Goal: Task Accomplishment & Management: Use online tool/utility

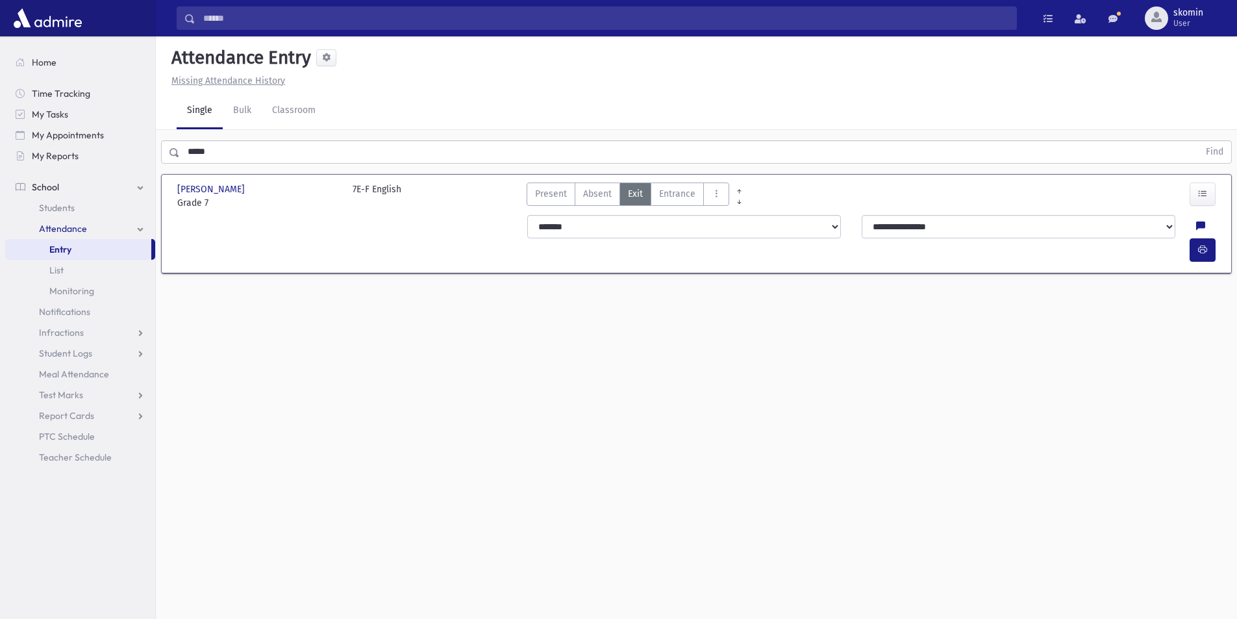
scroll to position [29, 0]
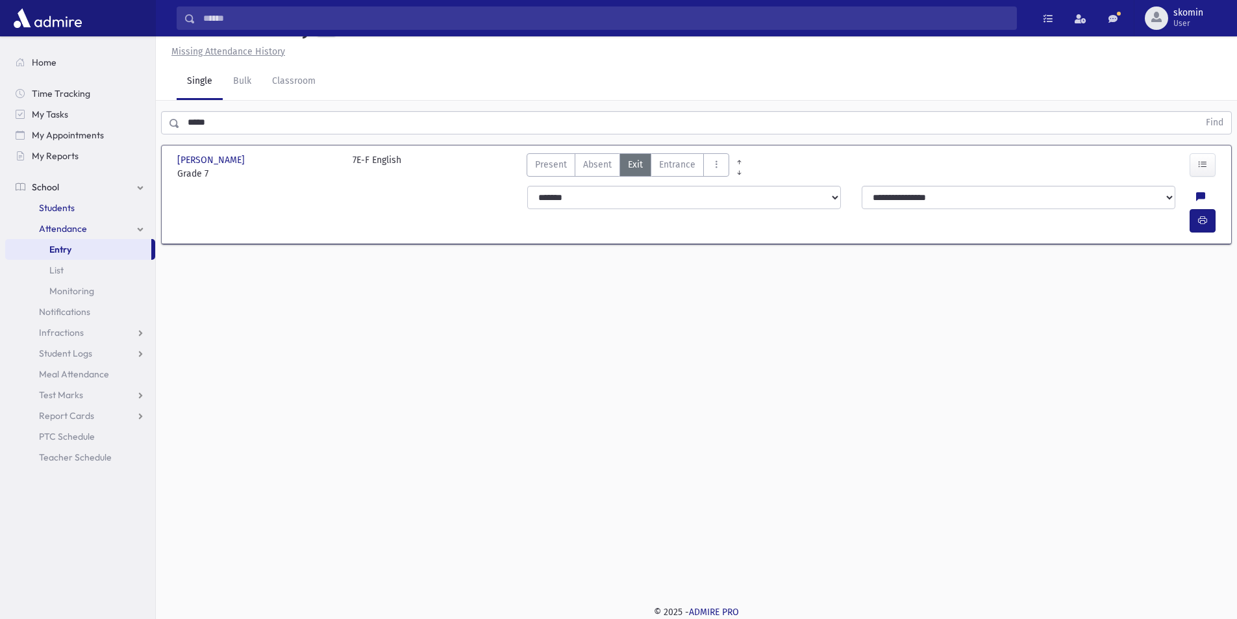
click at [61, 207] on span "Students" at bounding box center [57, 208] width 36 height 12
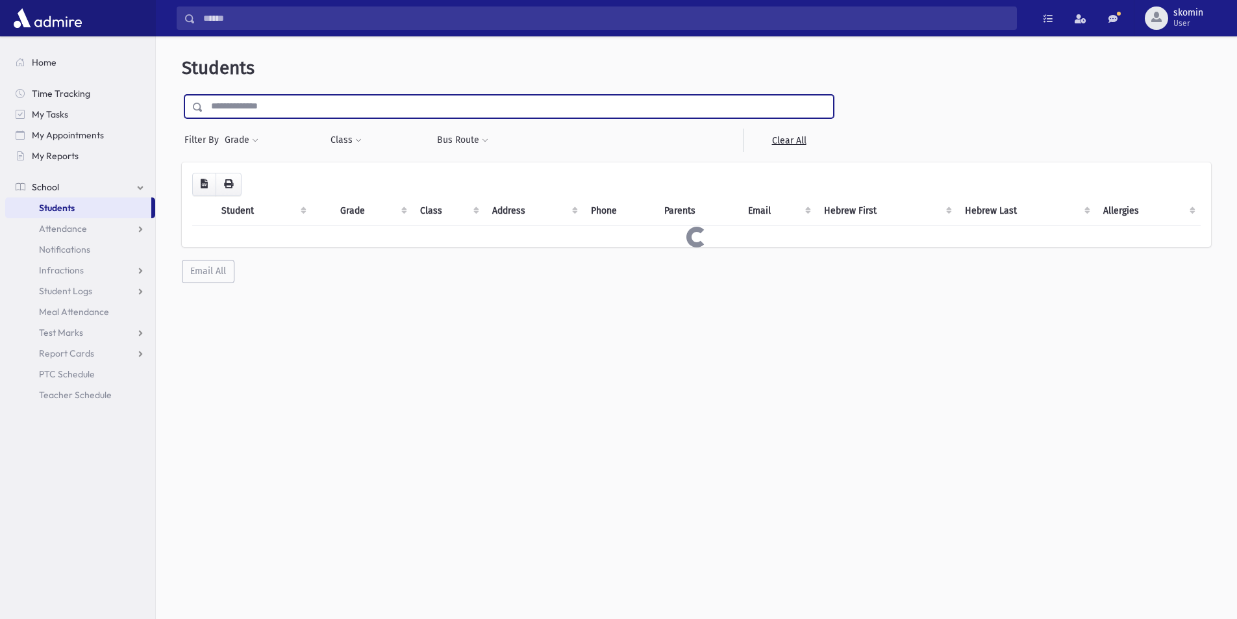
click at [249, 112] on input "text" at bounding box center [518, 106] width 630 height 23
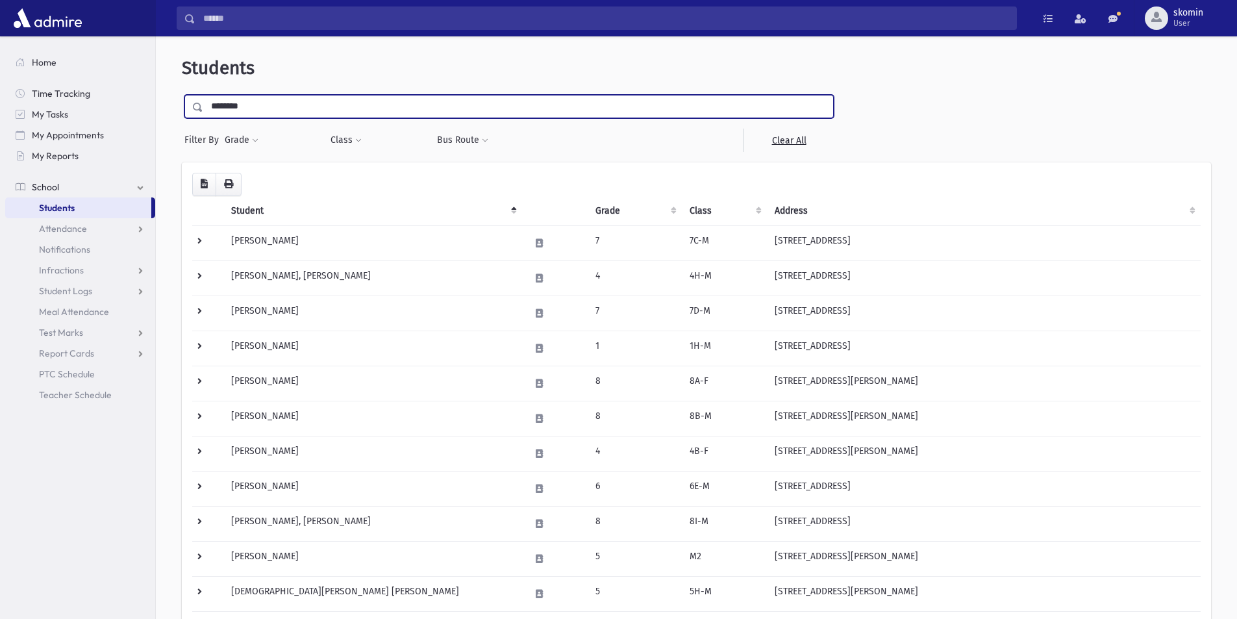
type input "********"
click at [182, 95] on input "submit" at bounding box center [200, 104] width 36 height 18
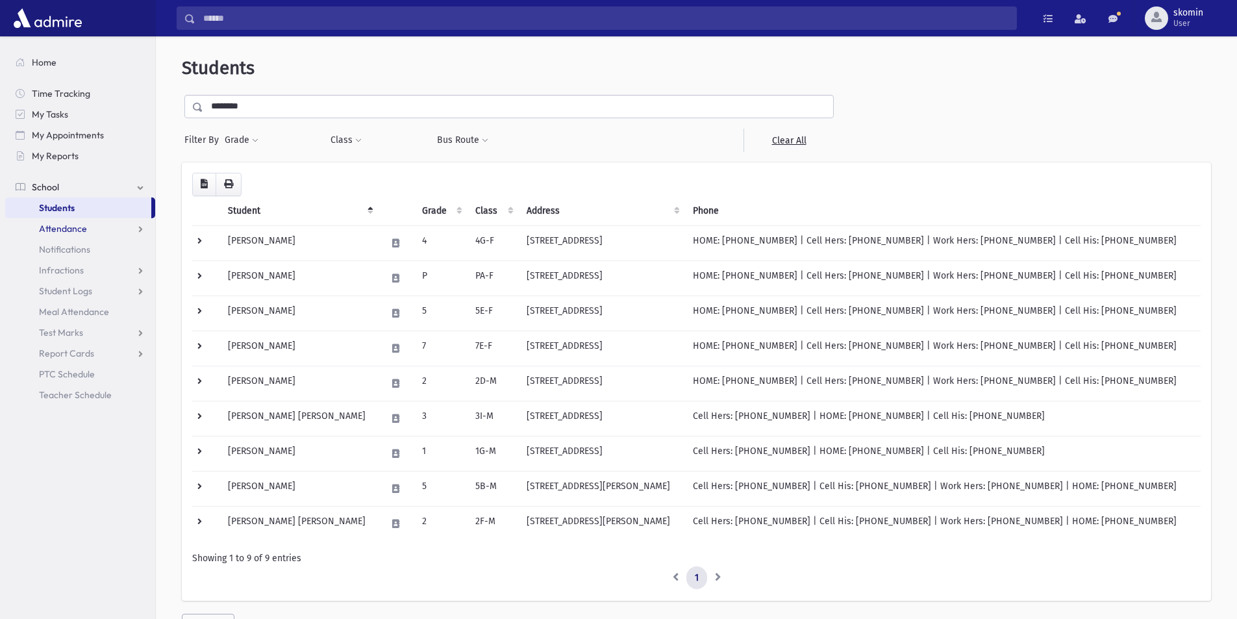
click at [42, 230] on span "Attendance" at bounding box center [63, 229] width 48 height 12
click at [54, 253] on span "Entry" at bounding box center [60, 250] width 22 height 12
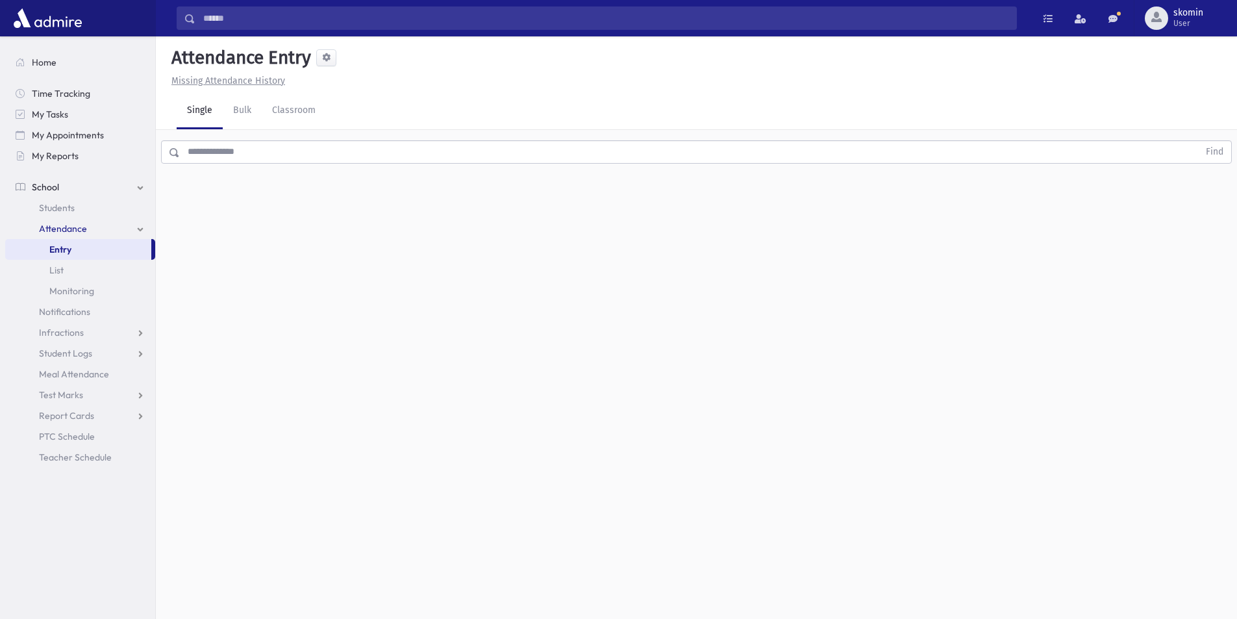
click at [231, 144] on input "text" at bounding box center [689, 151] width 1019 height 23
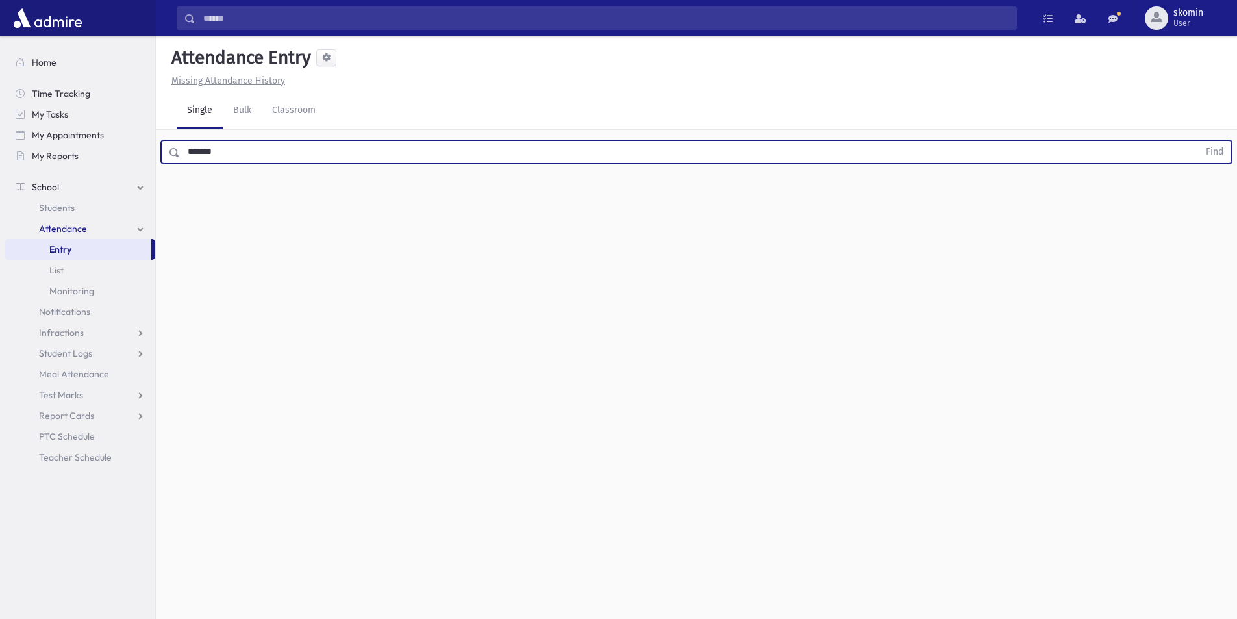
type input "*******"
click at [1198, 141] on button "Find" at bounding box center [1214, 152] width 33 height 22
drag, startPoint x: 1198, startPoint y: 195, endPoint x: 1183, endPoint y: 208, distance: 20.3
click at [1198, 195] on icon "button" at bounding box center [1202, 193] width 9 height 11
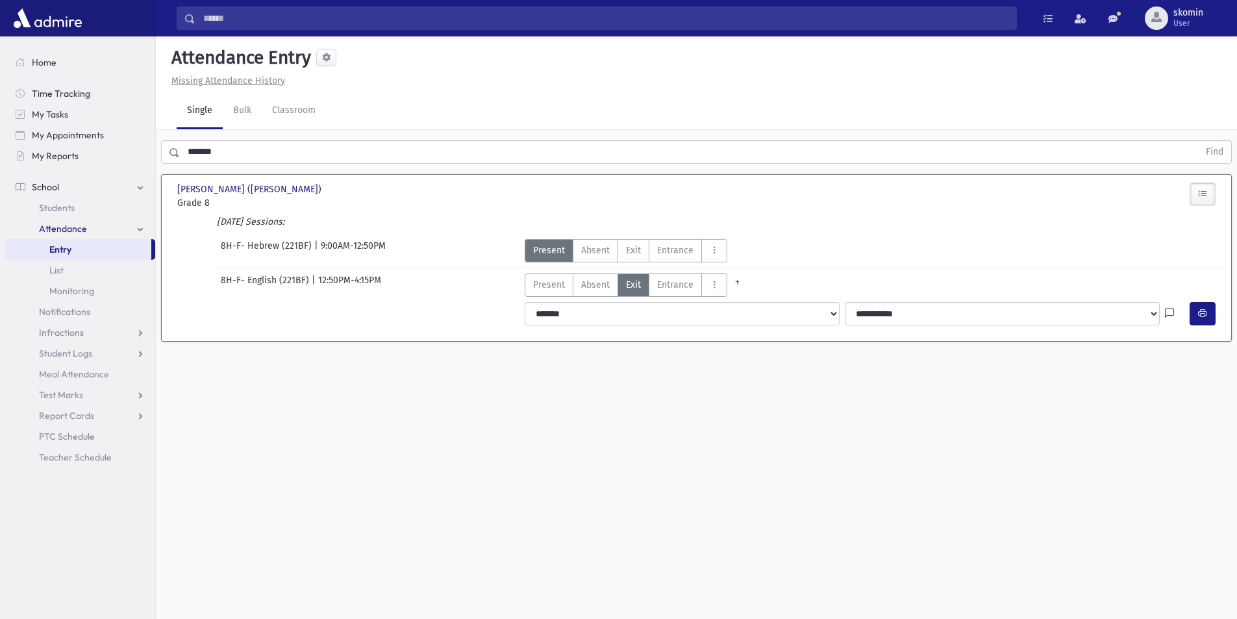
click at [1172, 313] on icon at bounding box center [1169, 314] width 9 height 11
click at [1172, 375] on textarea "Note" at bounding box center [1144, 376] width 152 height 50
type textarea "****"
click at [1210, 427] on button "Save" at bounding box center [1201, 422] width 37 height 23
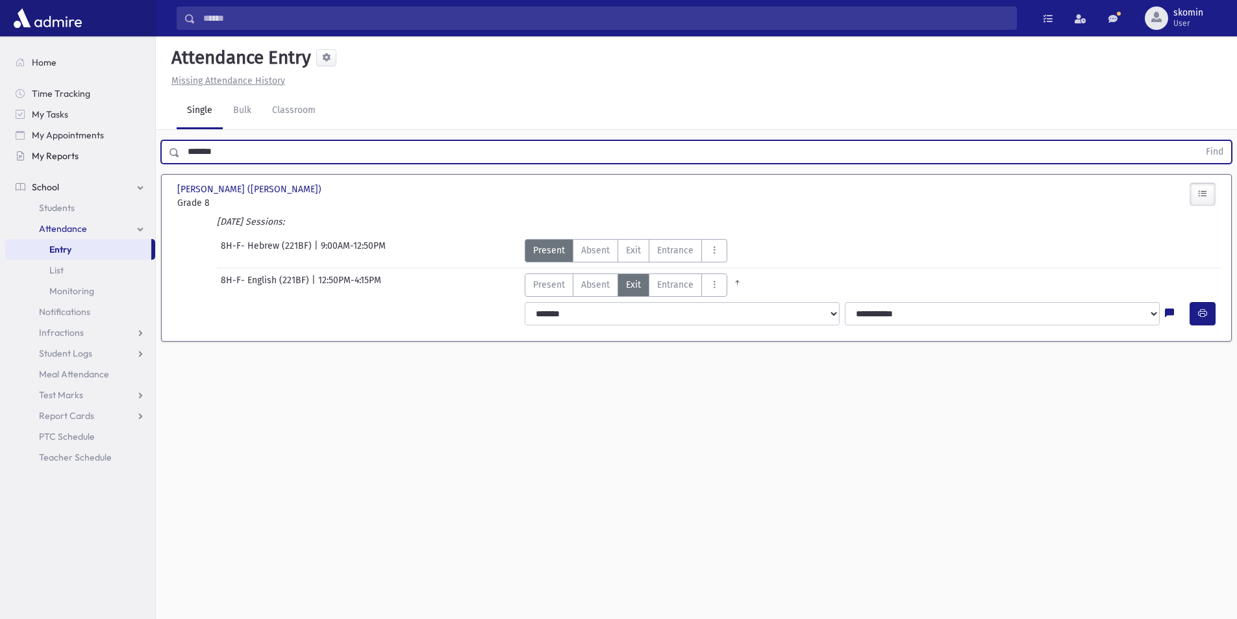
drag, startPoint x: 290, startPoint y: 153, endPoint x: 94, endPoint y: 158, distance: 196.2
click at [94, 160] on div "Search Results Students" at bounding box center [618, 324] width 1237 height 648
type input "*********"
click at [1198, 141] on button "Find" at bounding box center [1214, 152] width 33 height 22
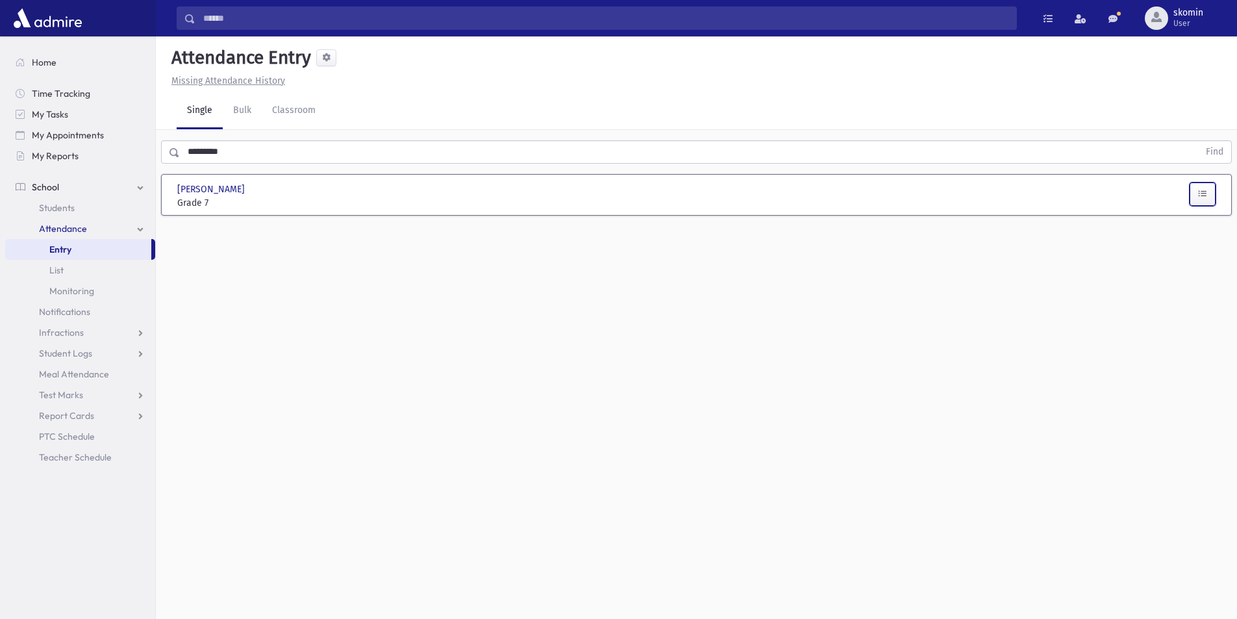
click at [1208, 197] on button "button" at bounding box center [1203, 194] width 26 height 23
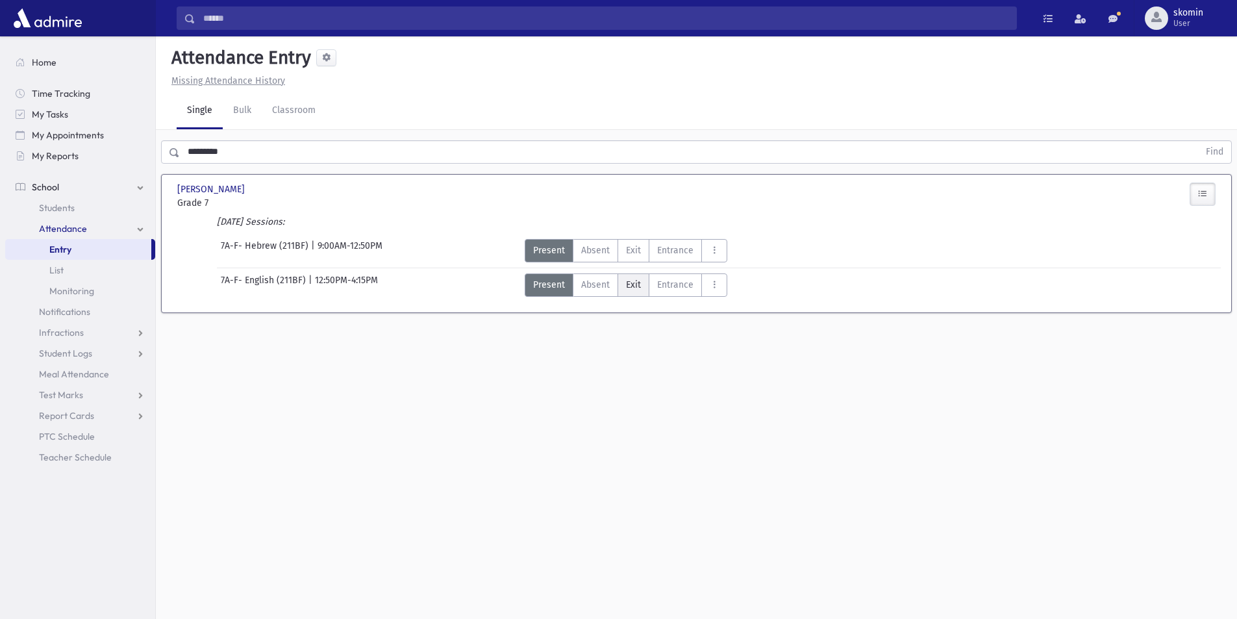
click at [629, 284] on span "Exit" at bounding box center [633, 285] width 15 height 14
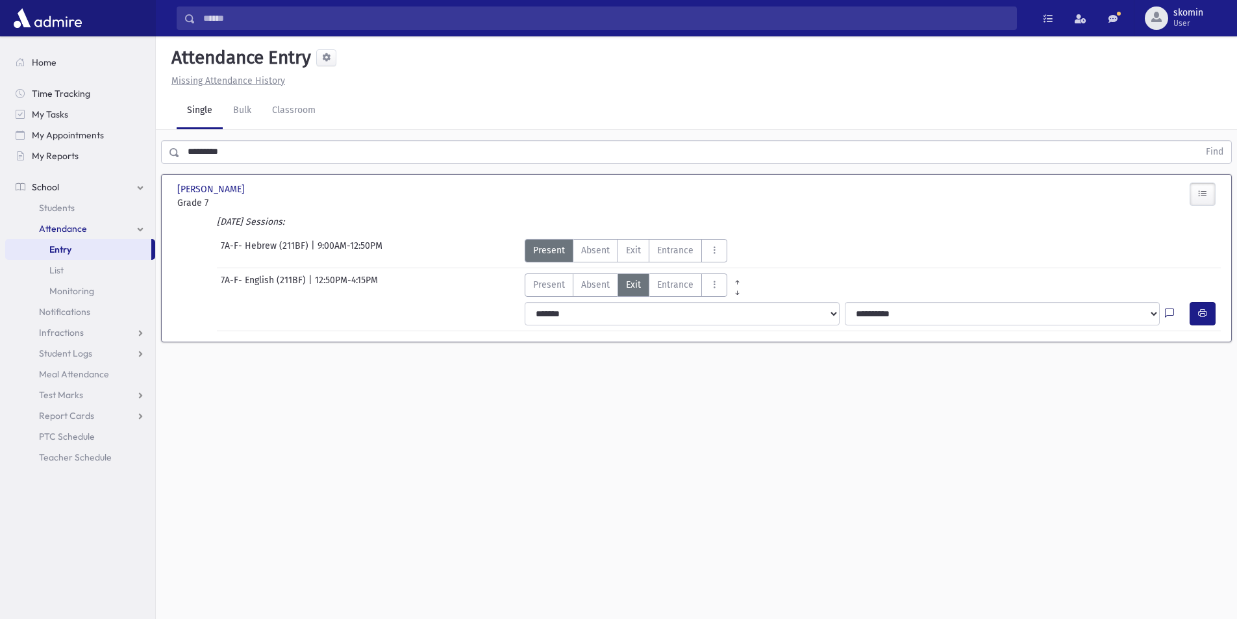
click at [1171, 314] on icon at bounding box center [1169, 314] width 9 height 11
click at [1143, 359] on textarea "Note" at bounding box center [1144, 376] width 152 height 50
type textarea "****"
click at [1202, 423] on button "Save" at bounding box center [1201, 422] width 37 height 23
drag, startPoint x: 278, startPoint y: 110, endPoint x: 266, endPoint y: 129, distance: 22.2
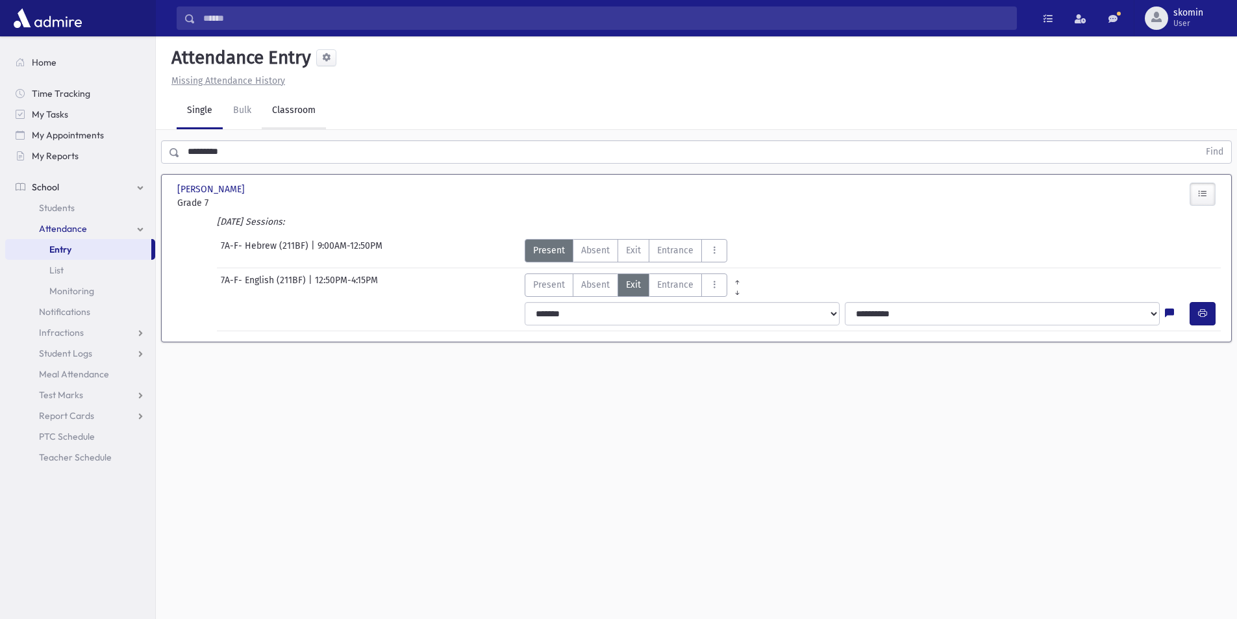
click at [277, 110] on link "Classroom" at bounding box center [294, 111] width 64 height 36
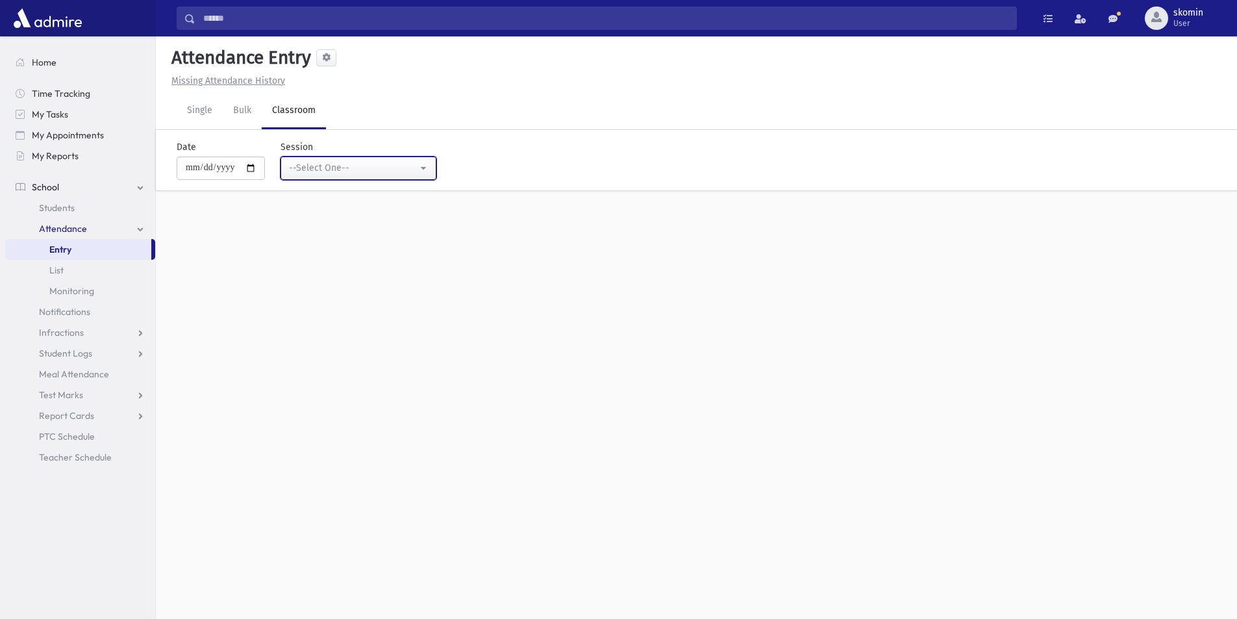
click at [338, 172] on div "--Select One--" at bounding box center [353, 168] width 129 height 14
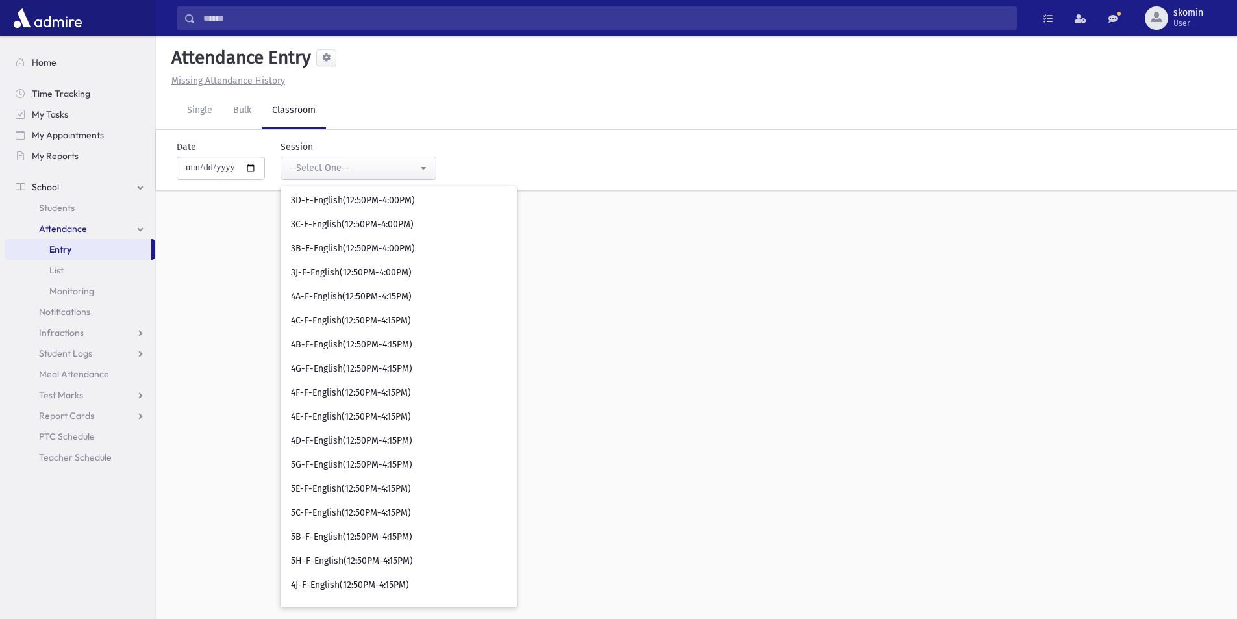
scroll to position [6420, 0]
drag, startPoint x: 411, startPoint y: 384, endPoint x: 396, endPoint y: 367, distance: 23.0
click at [408, 381] on link "5C-F-English(12:50PM-4:15PM)" at bounding box center [399, 392] width 236 height 24
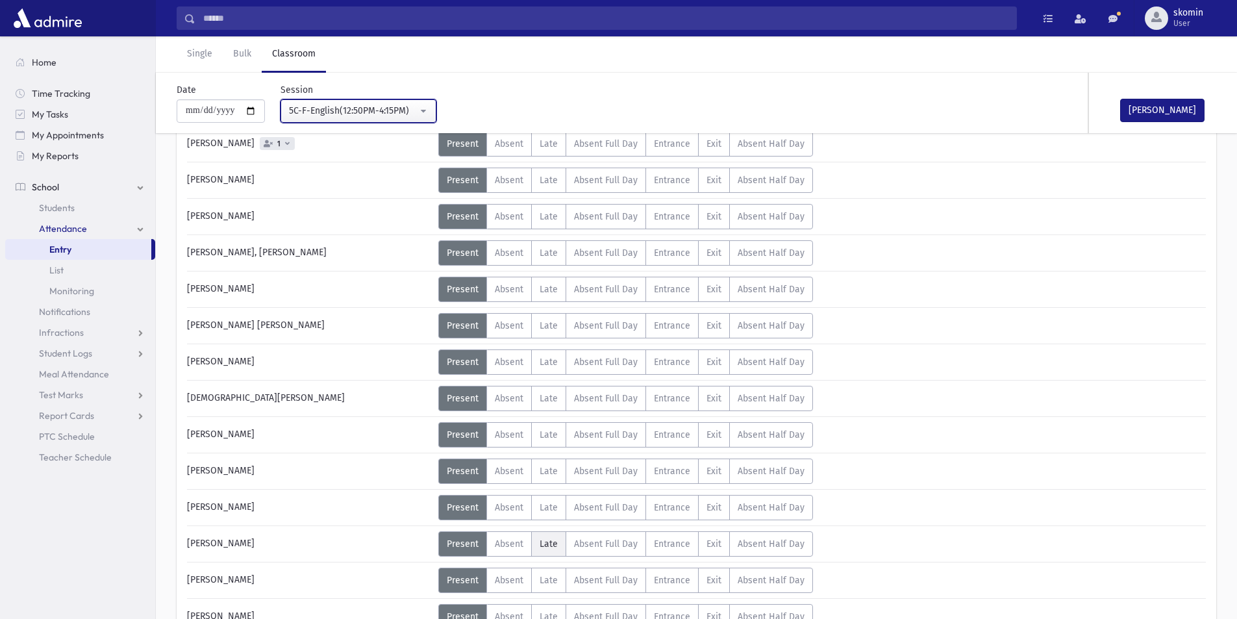
scroll to position [714, 0]
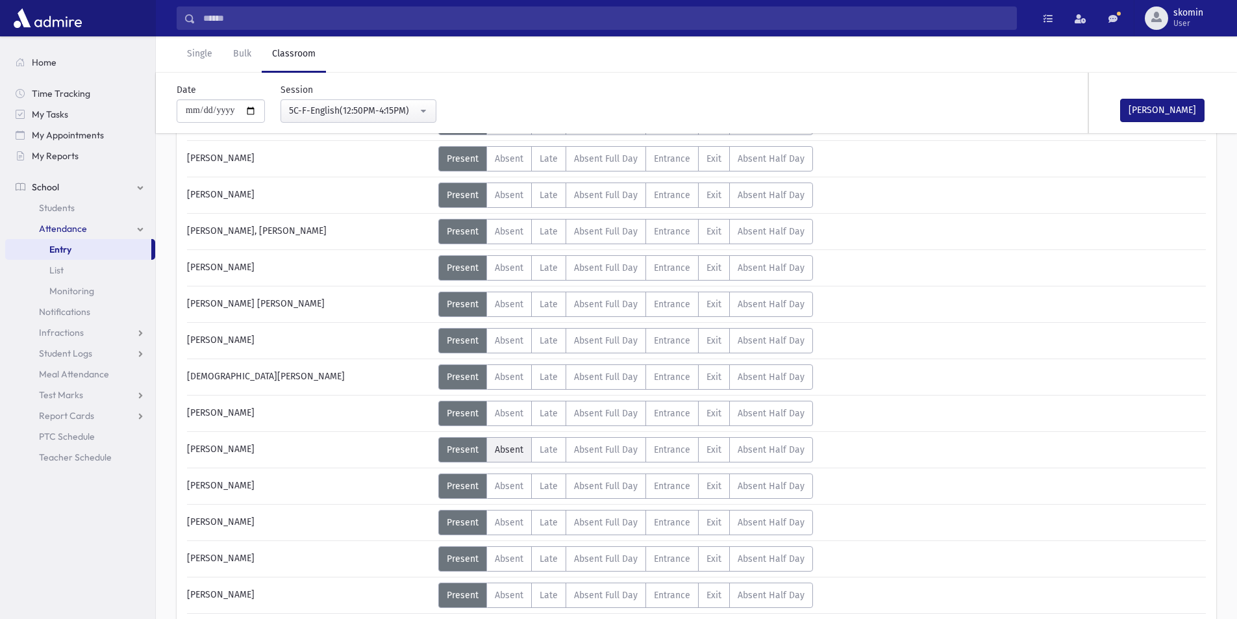
click at [511, 452] on span "Absent" at bounding box center [509, 449] width 29 height 11
click at [1130, 97] on div "Mark Done" at bounding box center [1154, 103] width 130 height 60
click at [1141, 106] on button "Mark Done" at bounding box center [1162, 110] width 84 height 23
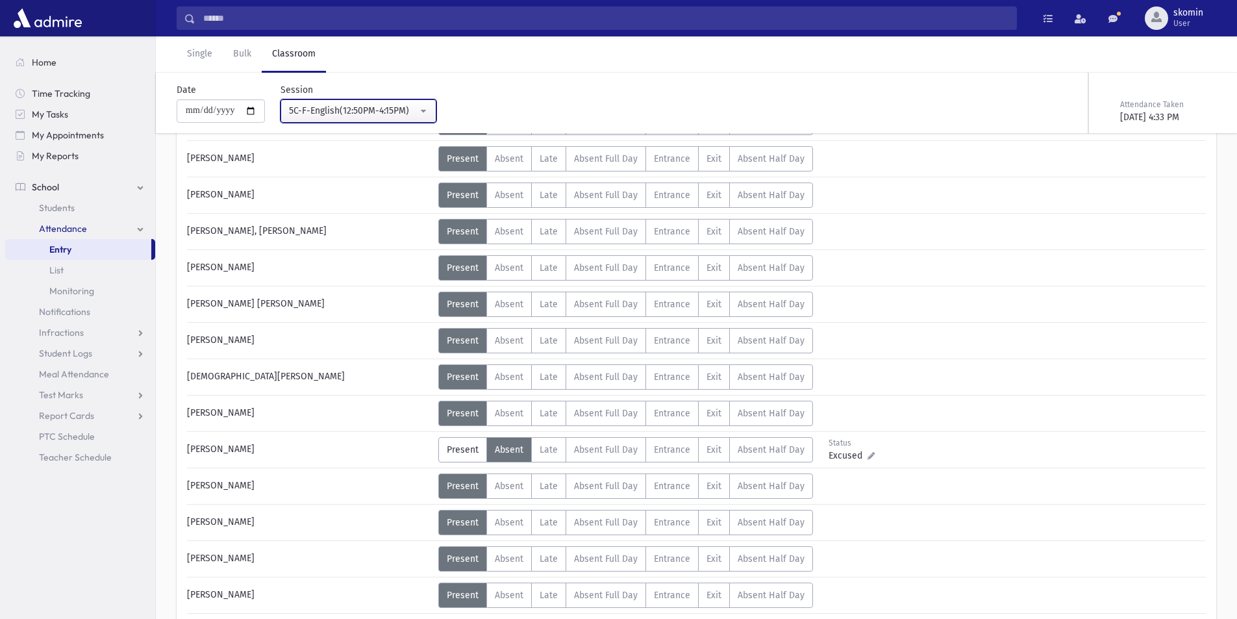
click at [309, 110] on div "5C-F-English(12:50PM-4:15PM)" at bounding box center [353, 111] width 129 height 14
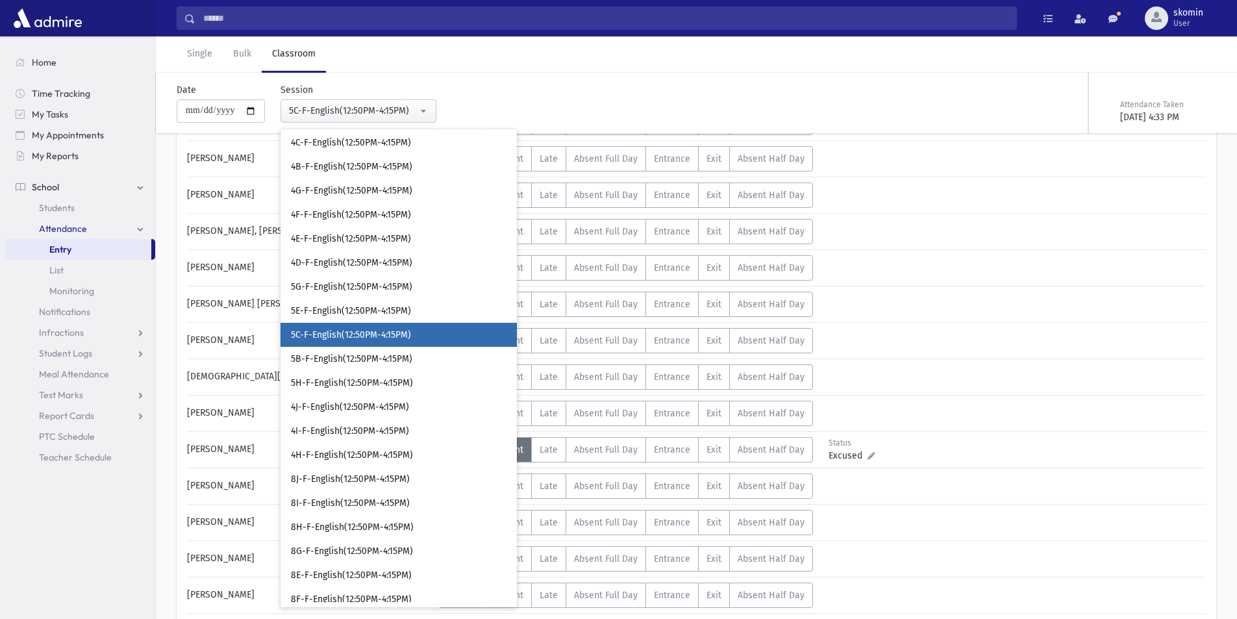
scroll to position [6387, 0]
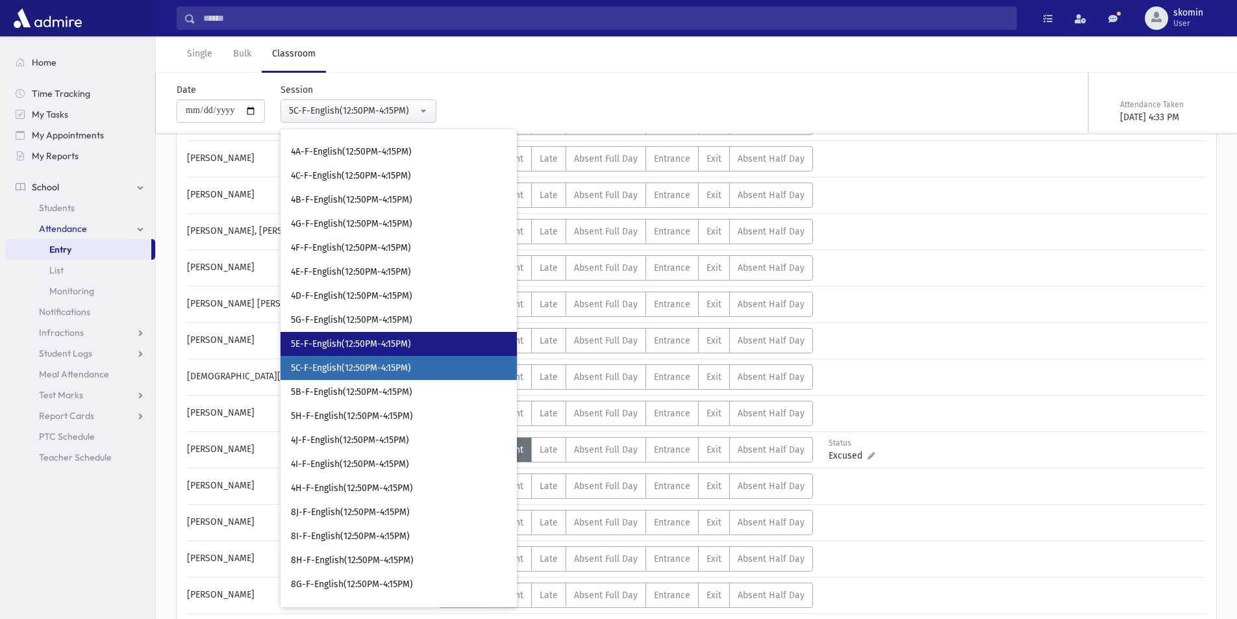
click at [349, 344] on span "5E-F-English(12:50PM-4:15PM)" at bounding box center [351, 344] width 120 height 13
select select "*****"
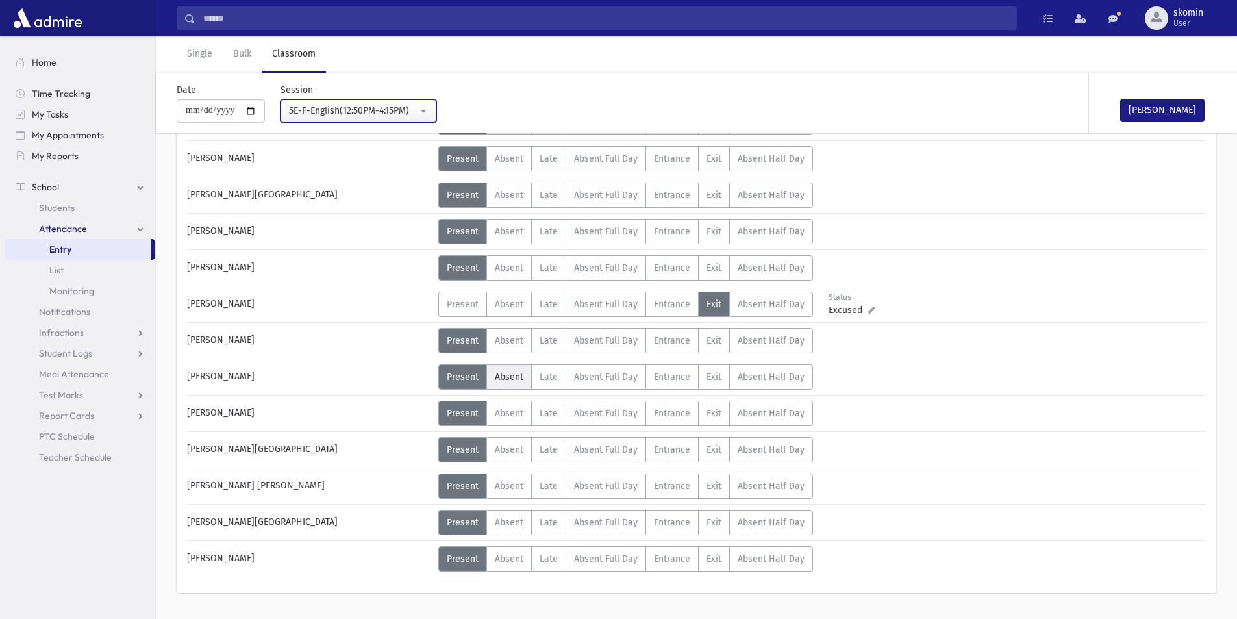
scroll to position [585, 0]
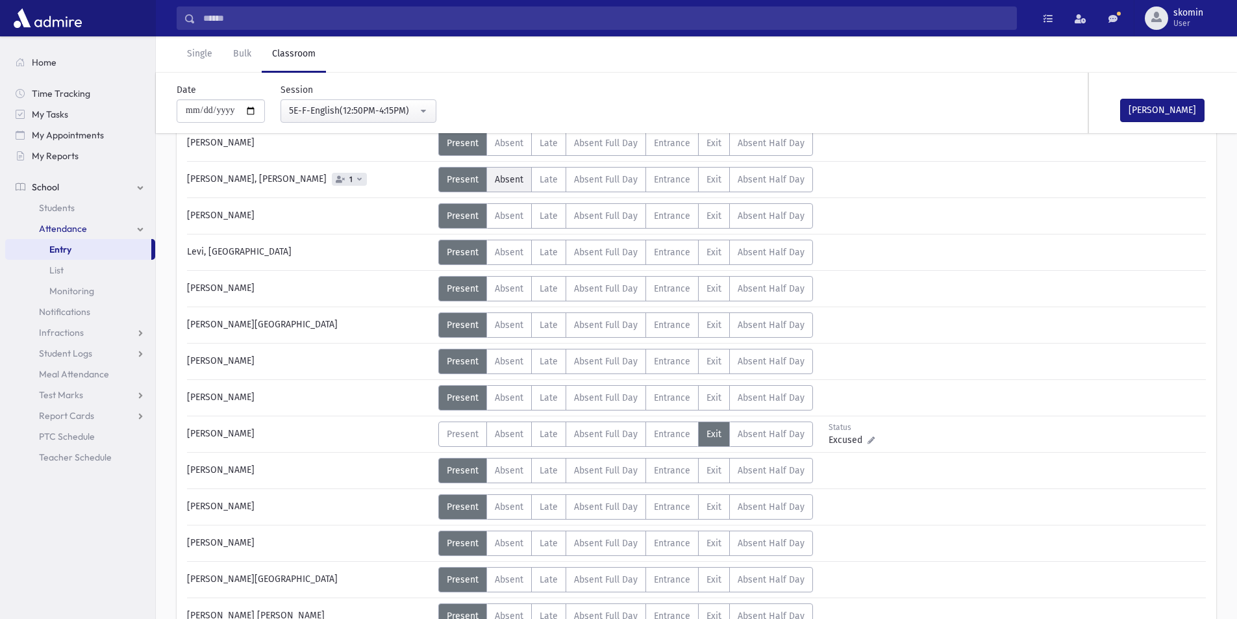
click at [521, 179] on span "Absent" at bounding box center [509, 179] width 29 height 11
click at [1177, 103] on button "Mark Done" at bounding box center [1162, 110] width 84 height 23
